Goal: Information Seeking & Learning: Learn about a topic

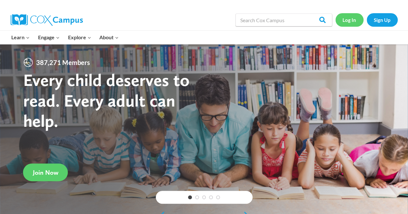
drag, startPoint x: 0, startPoint y: 0, endPoint x: 347, endPoint y: 21, distance: 347.9
click at [347, 21] on link "Log In" at bounding box center [349, 19] width 28 height 13
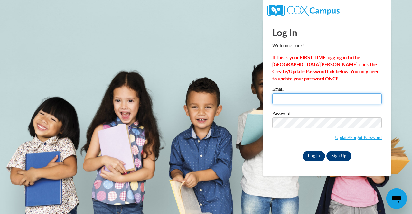
type input "sarahldiffley@gmail.com"
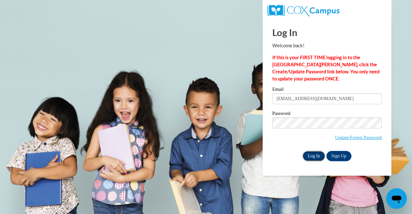
click at [314, 154] on input "Log In" at bounding box center [314, 156] width 23 height 10
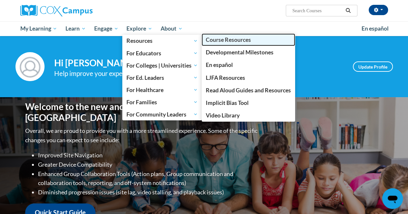
click at [228, 42] on span "Course Resources" at bounding box center [228, 39] width 45 height 7
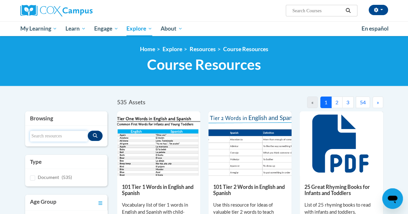
click at [65, 134] on input "Search resources" at bounding box center [59, 136] width 58 height 11
type input "vocabulary"
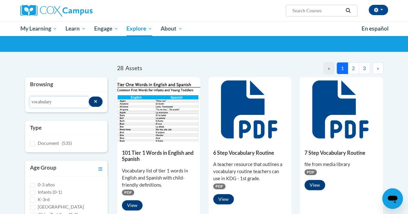
scroll to position [36, 0]
